Goal: Transaction & Acquisition: Download file/media

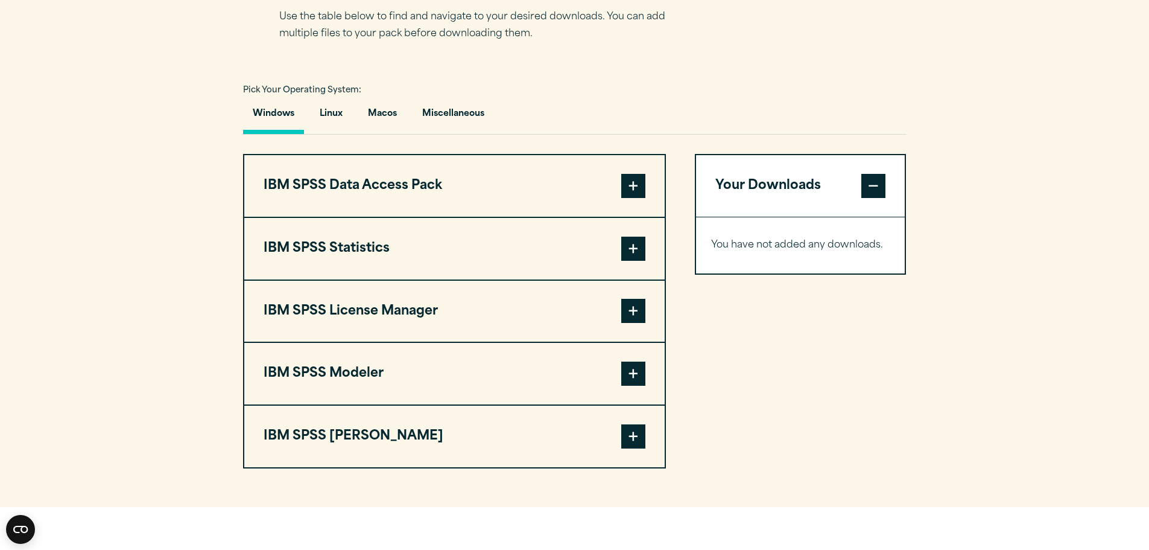
scroll to position [844, 0]
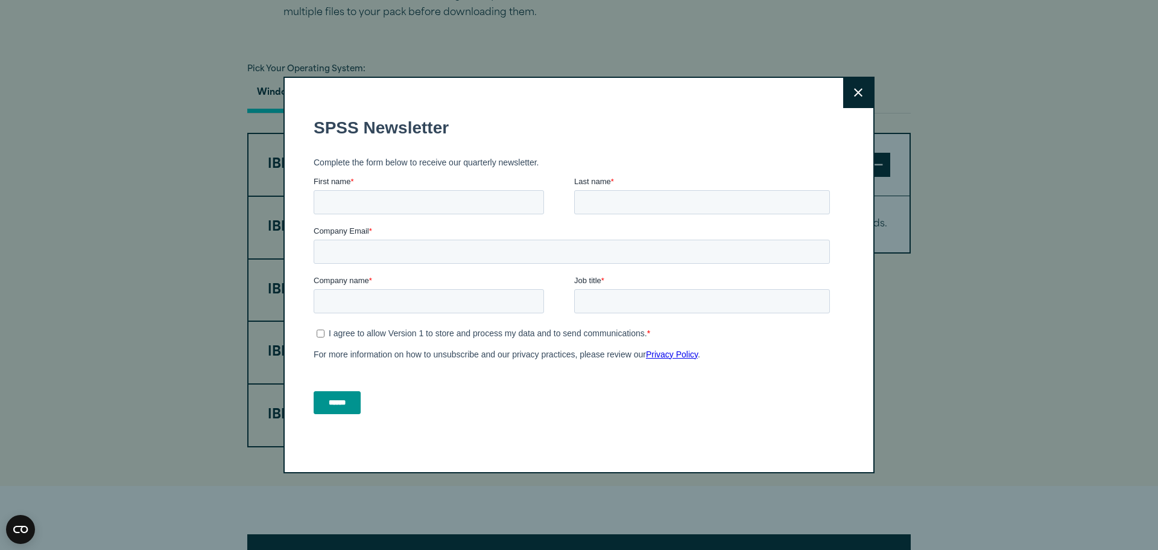
drag, startPoint x: 732, startPoint y: 345, endPoint x: 422, endPoint y: 175, distance: 353.1
click at [422, 175] on form "SPSS Newsletter Complete the form below to receive our quarterly newsletter. Fi…" at bounding box center [574, 264] width 521 height 317
click at [854, 92] on icon at bounding box center [858, 92] width 8 height 9
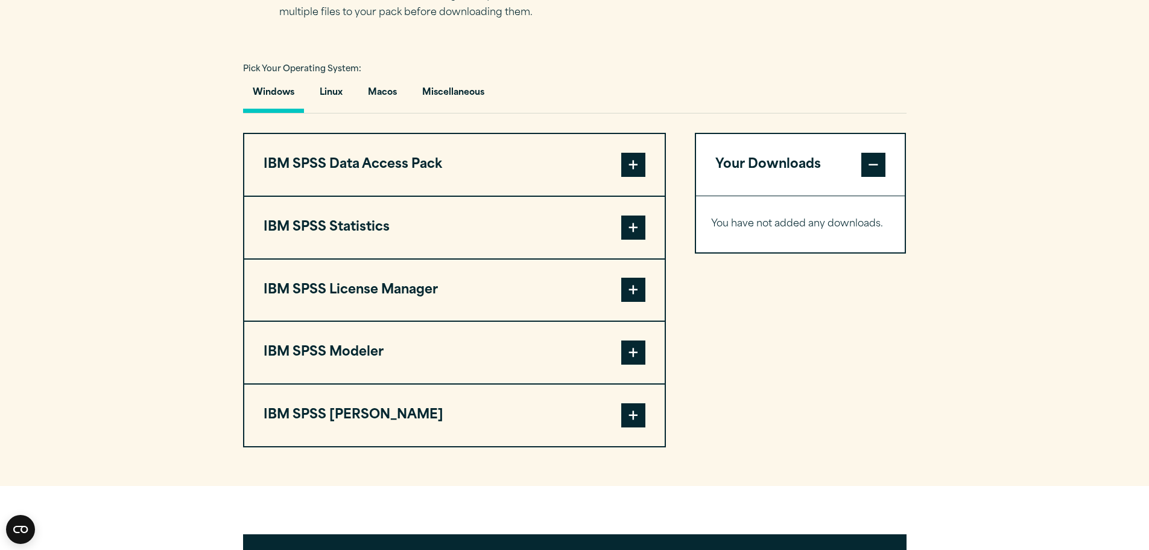
click at [637, 228] on span at bounding box center [633, 227] width 24 height 24
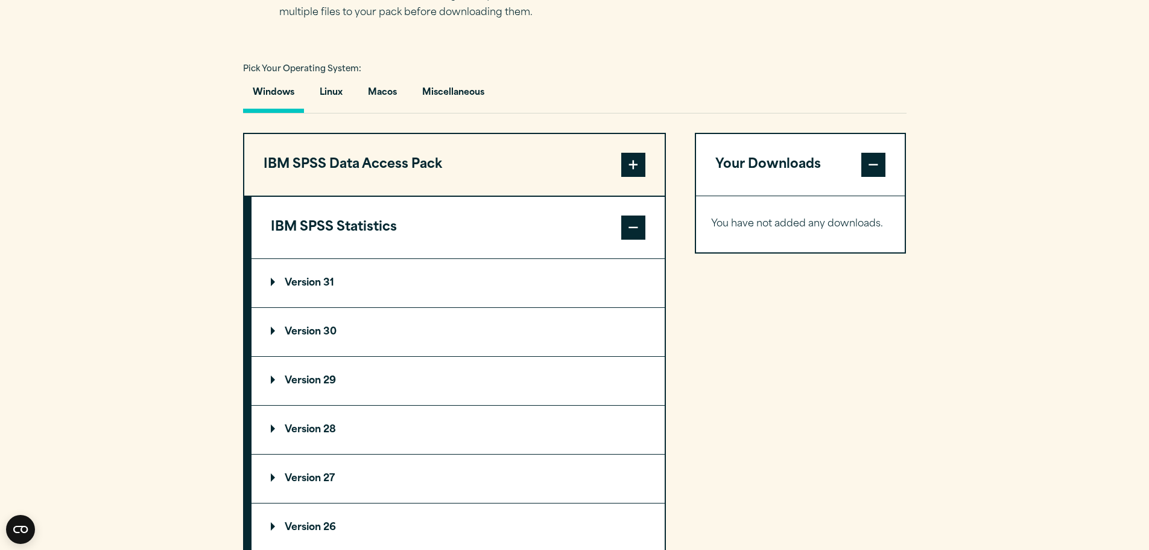
click at [294, 379] on p "Version 29" at bounding box center [303, 381] width 65 height 10
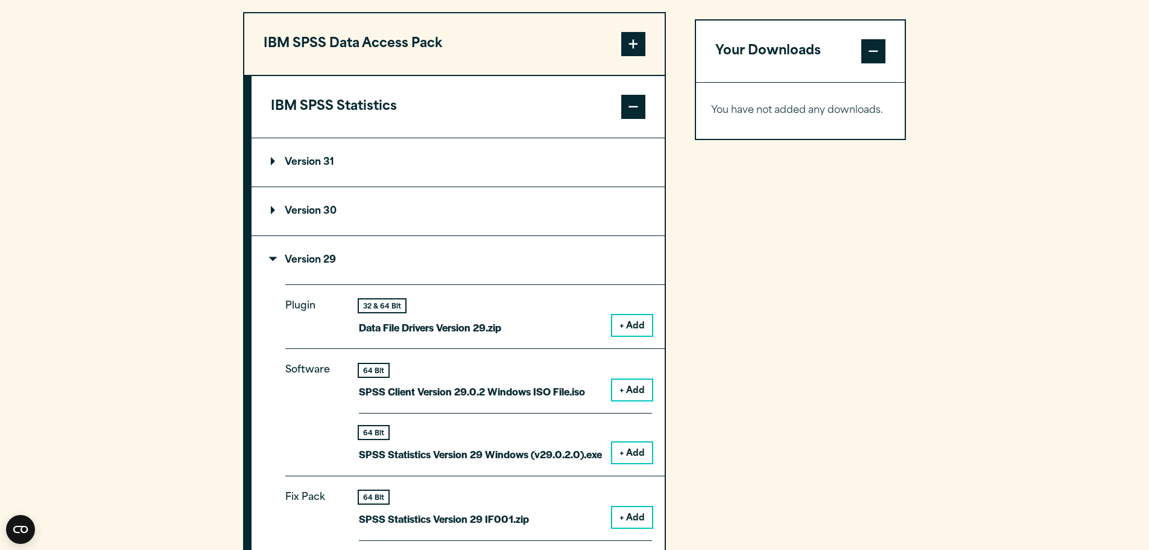
scroll to position [1025, 0]
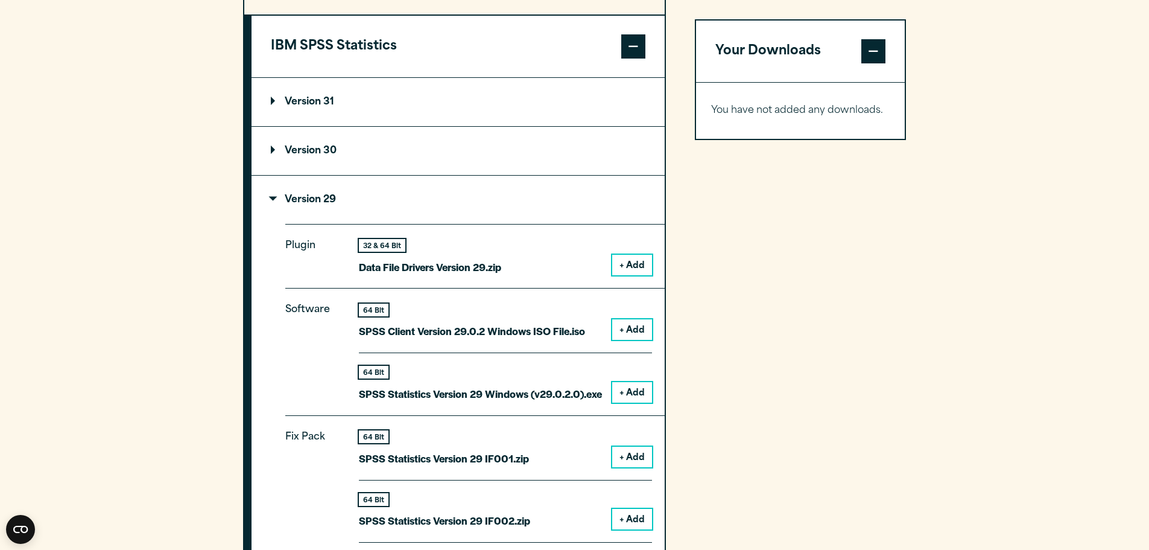
click at [632, 393] on button "+ Add" at bounding box center [632, 392] width 40 height 21
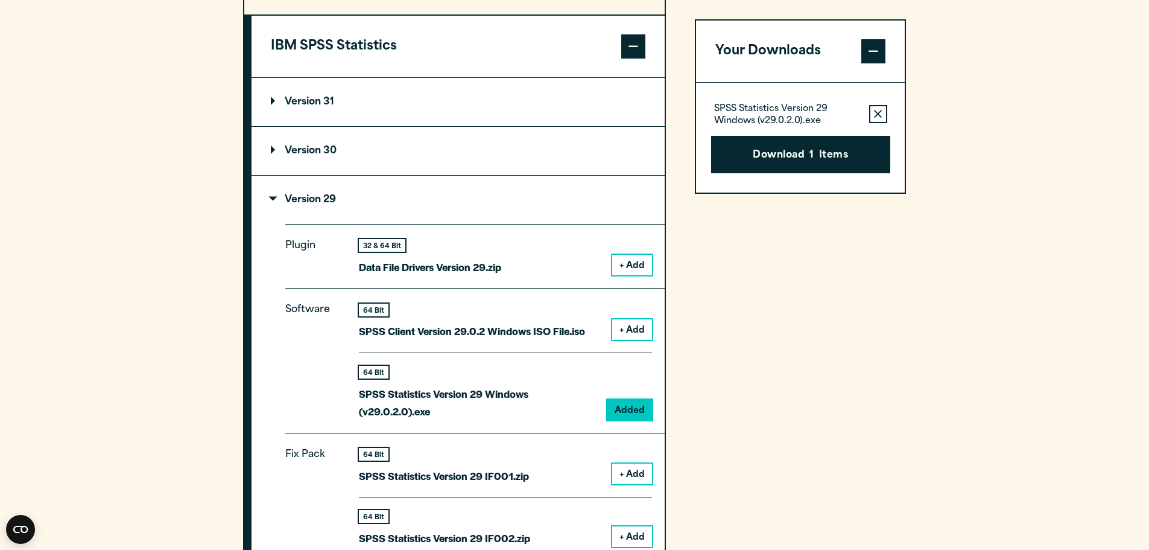
click at [780, 160] on button "Download 1 Items" at bounding box center [800, 154] width 179 height 37
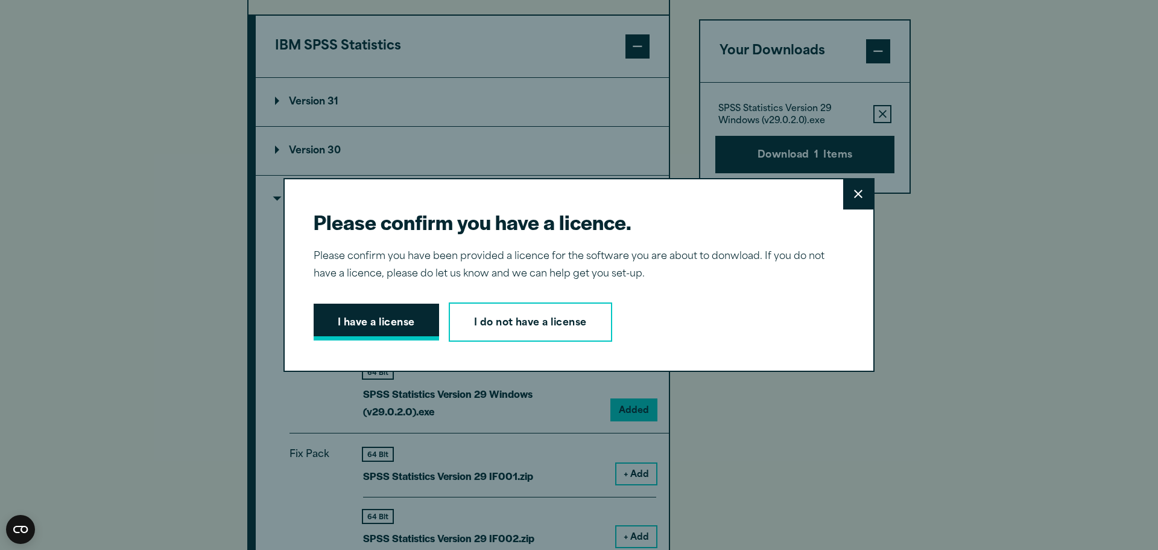
click at [376, 309] on button "I have a license" at bounding box center [376, 321] width 125 height 37
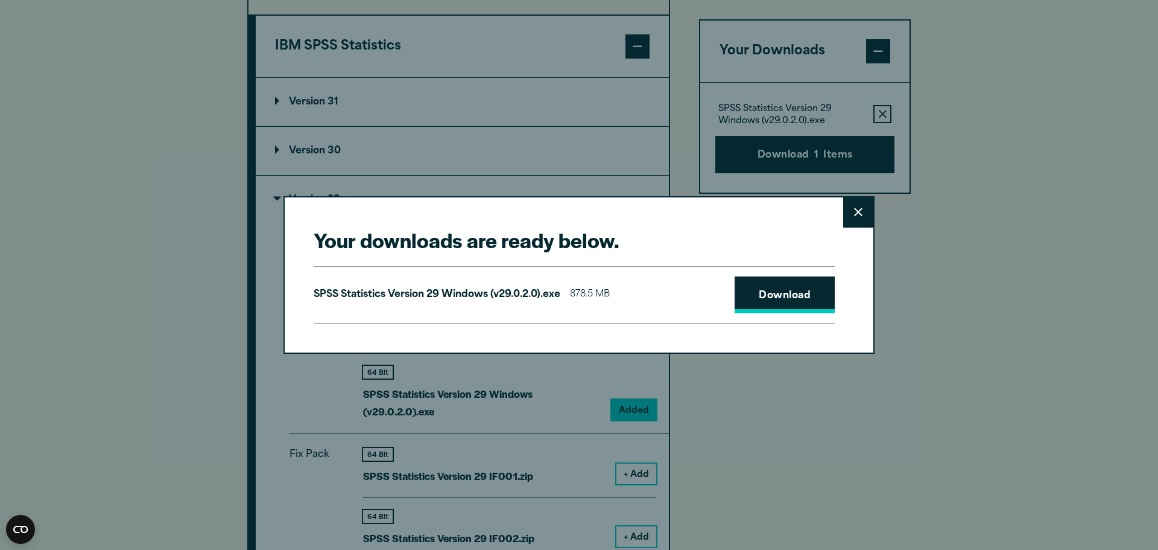
click at [772, 303] on link "Download" at bounding box center [785, 294] width 100 height 37
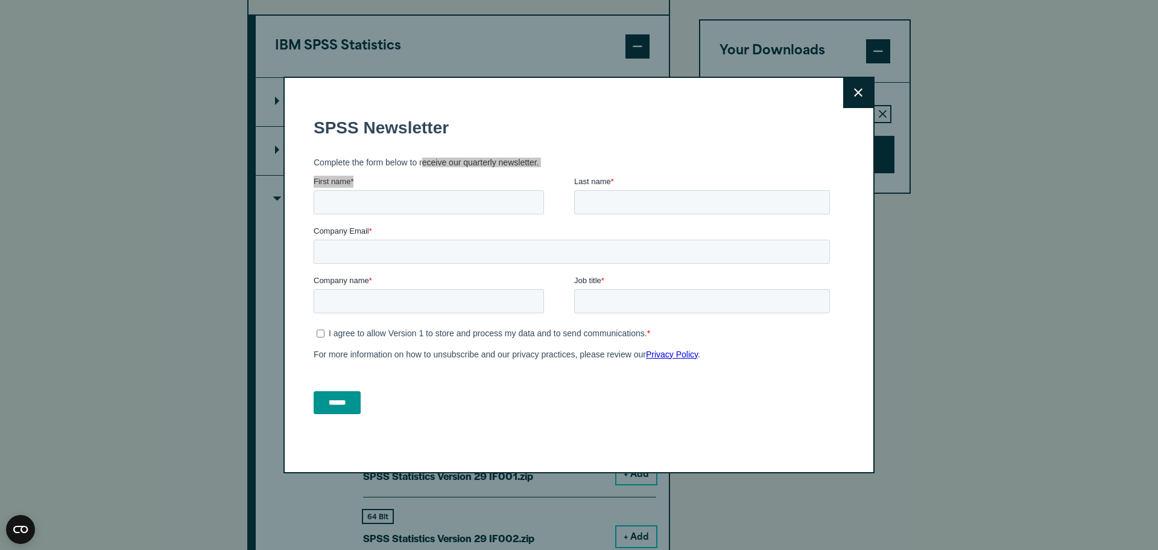
click at [849, 101] on button "Close" at bounding box center [858, 93] width 30 height 30
